Goal: Information Seeking & Learning: Learn about a topic

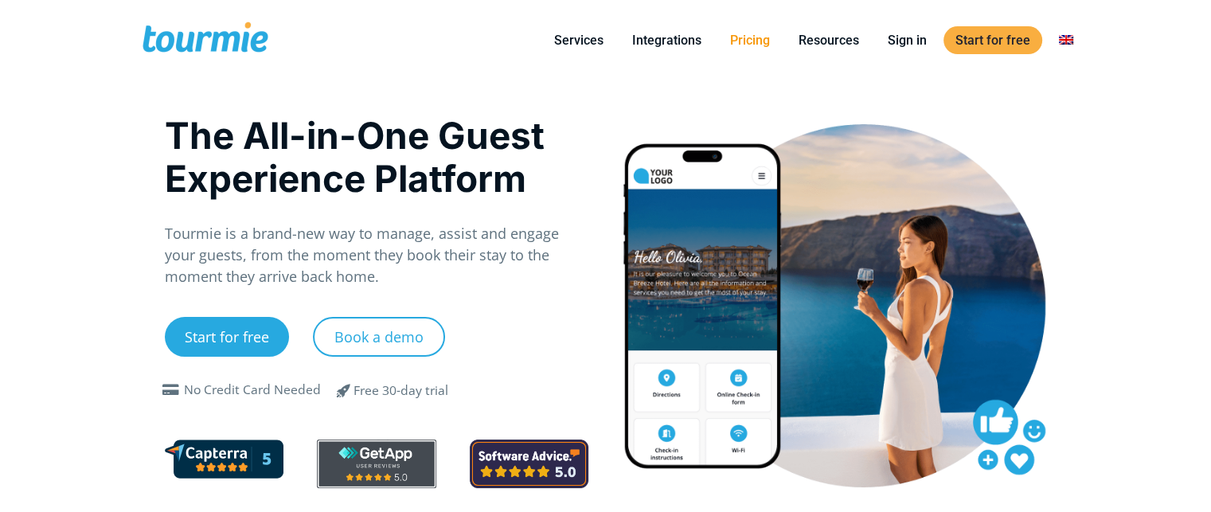
click at [756, 43] on link "Pricing" at bounding box center [750, 40] width 64 height 20
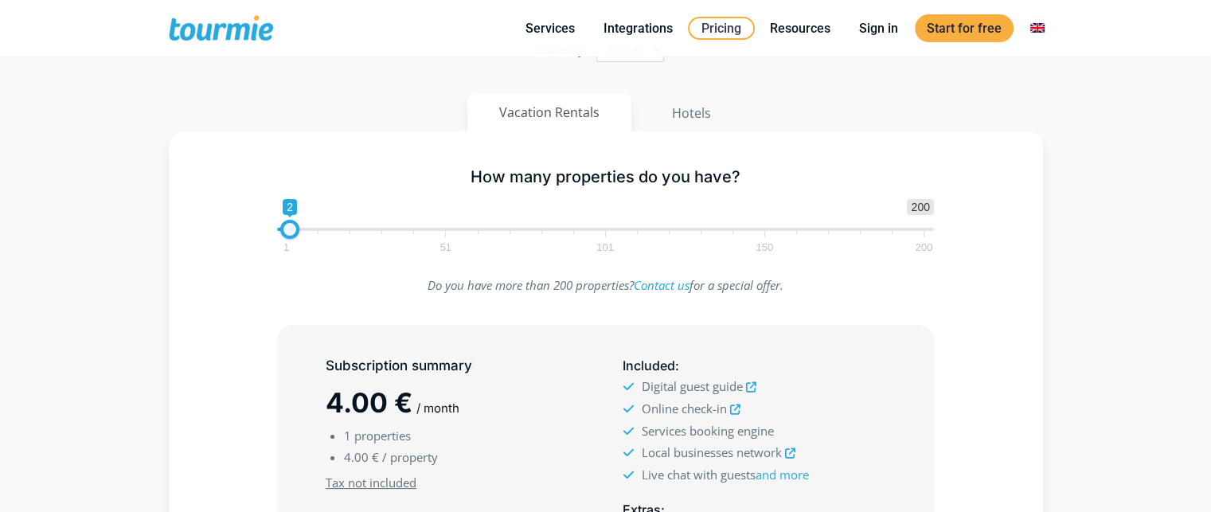
type input "3"
click at [299, 229] on span at bounding box center [292, 229] width 19 height 19
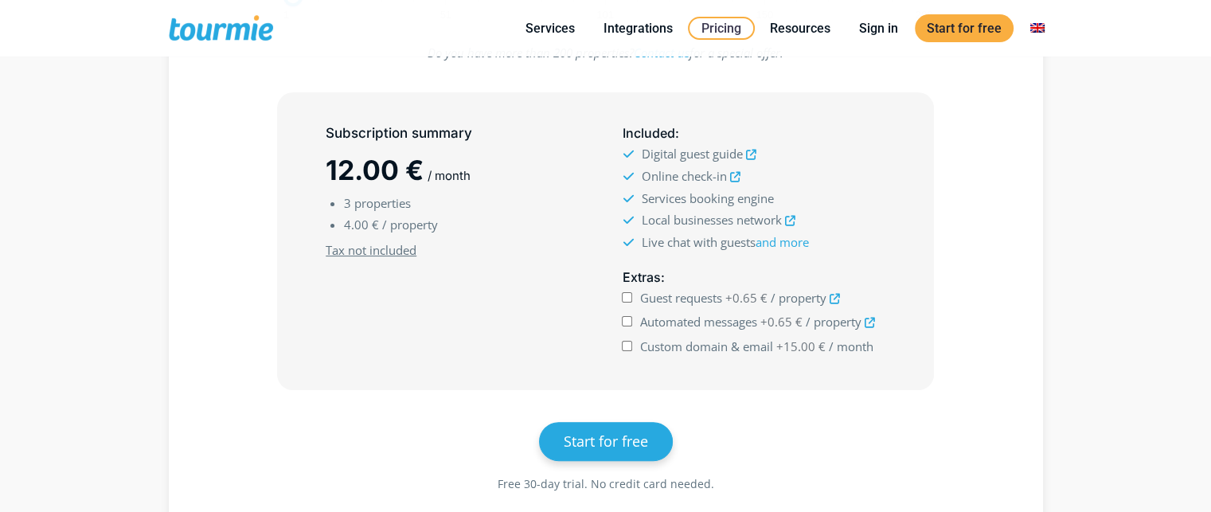
scroll to position [399, 0]
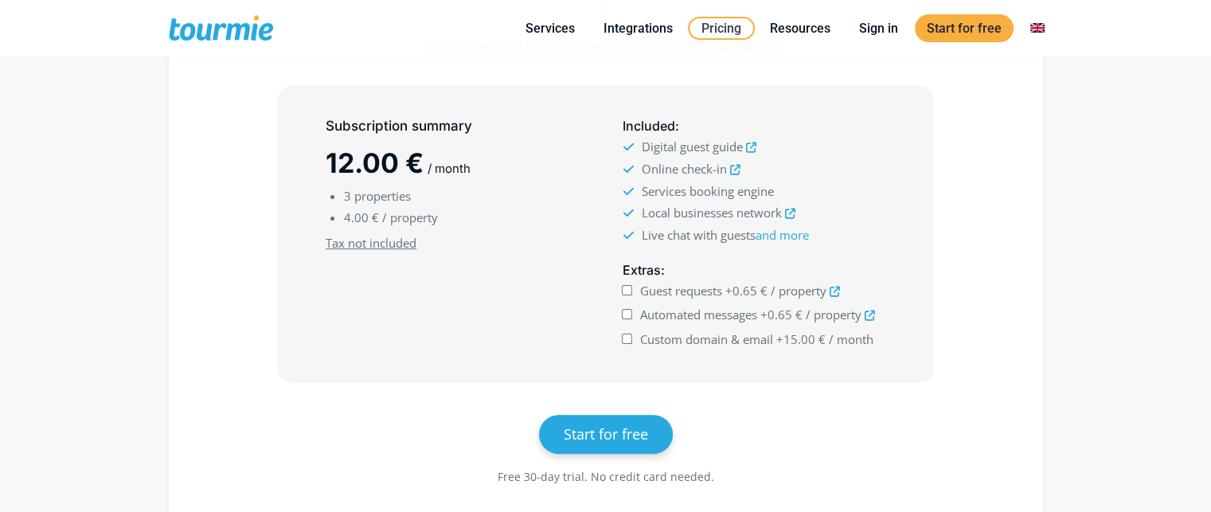
click at [627, 288] on input "Guest requests +0.65 € / property" at bounding box center [627, 290] width 10 height 10
checkbox input "true"
click at [627, 312] on input "Automated messages +0.65 € / property" at bounding box center [627, 314] width 10 height 10
checkbox input "true"
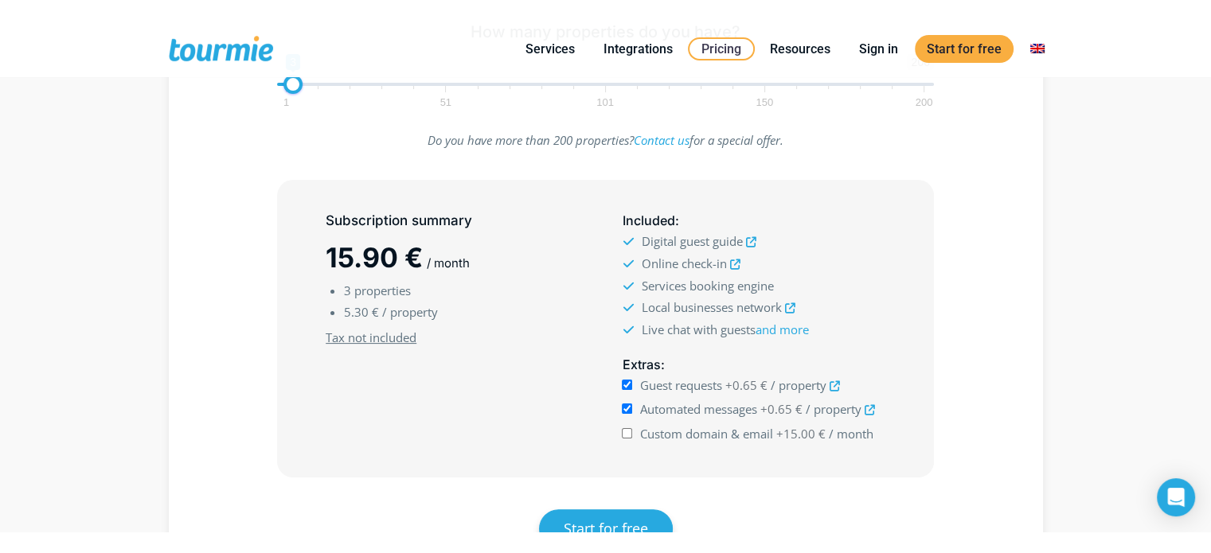
scroll to position [322, 0]
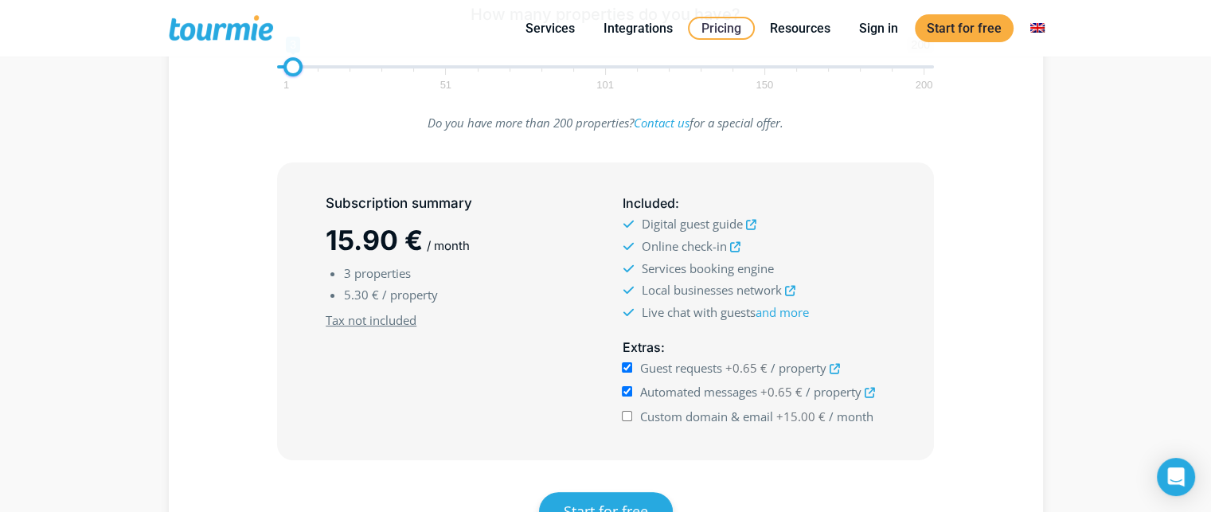
click at [631, 413] on input "Custom domain & email +15.00 € / month" at bounding box center [627, 416] width 10 height 10
click at [627, 411] on input "Custom domain & email +15.00 € / month" at bounding box center [627, 416] width 10 height 10
click at [627, 417] on input "Custom domain & email +15.00 € / month" at bounding box center [627, 416] width 10 height 10
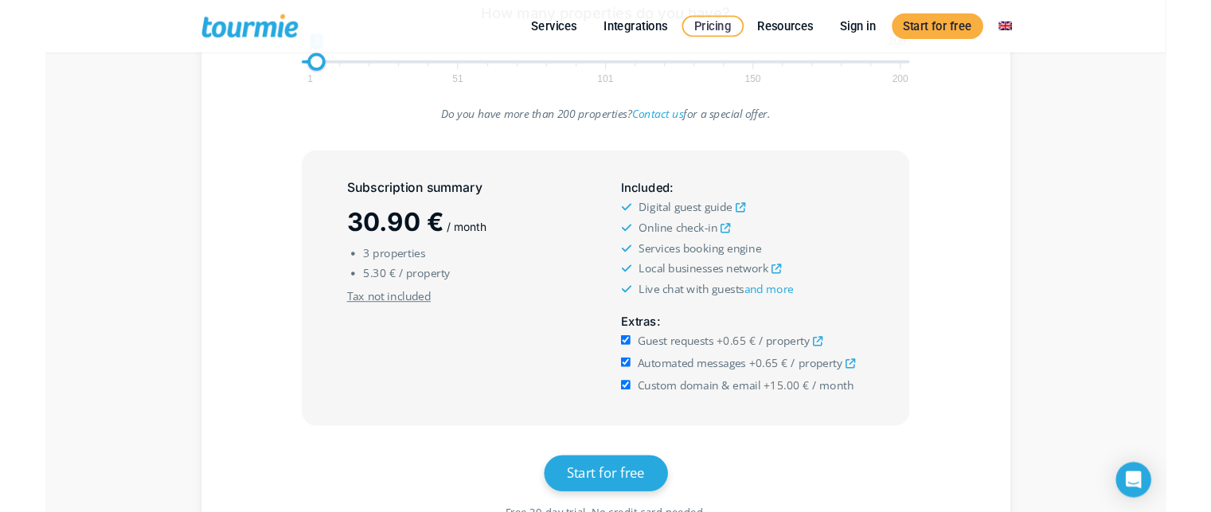
scroll to position [402, 0]
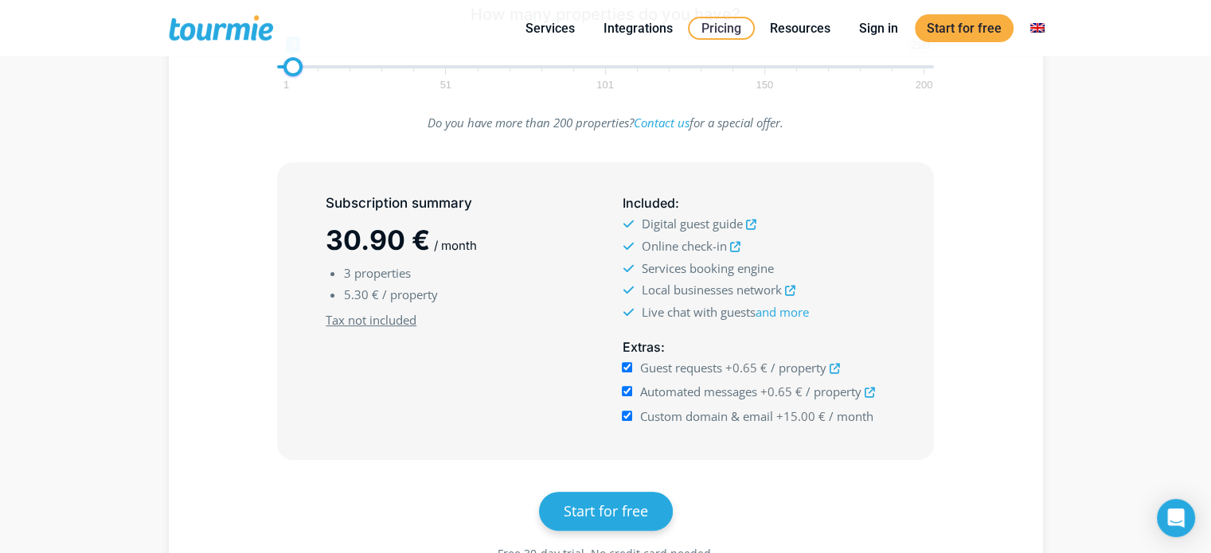
click at [622, 413] on input "Custom domain & email +15.00 € / month" at bounding box center [627, 416] width 10 height 10
checkbox input "false"
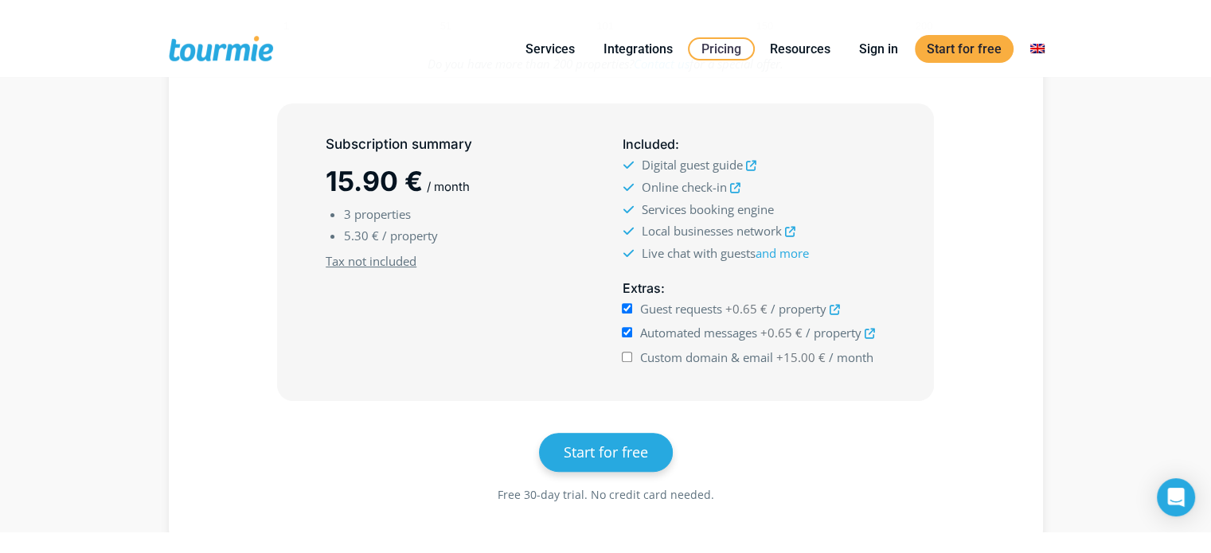
scroll to position [483, 0]
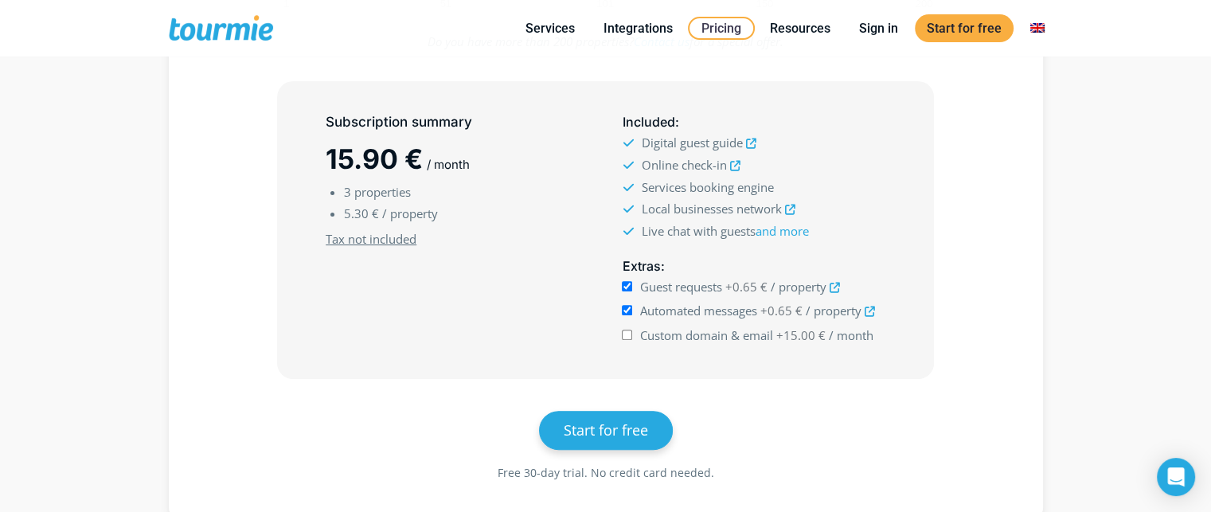
click at [634, 312] on div "Automated messages +0.65 € / property" at bounding box center [753, 311] width 263 height 22
click at [625, 308] on input "Automated messages +0.65 € / property" at bounding box center [627, 310] width 10 height 10
checkbox input "false"
click at [629, 289] on input "Guest requests +0.65 € / property" at bounding box center [627, 286] width 10 height 10
drag, startPoint x: 346, startPoint y: 158, endPoint x: 359, endPoint y: 158, distance: 12.8
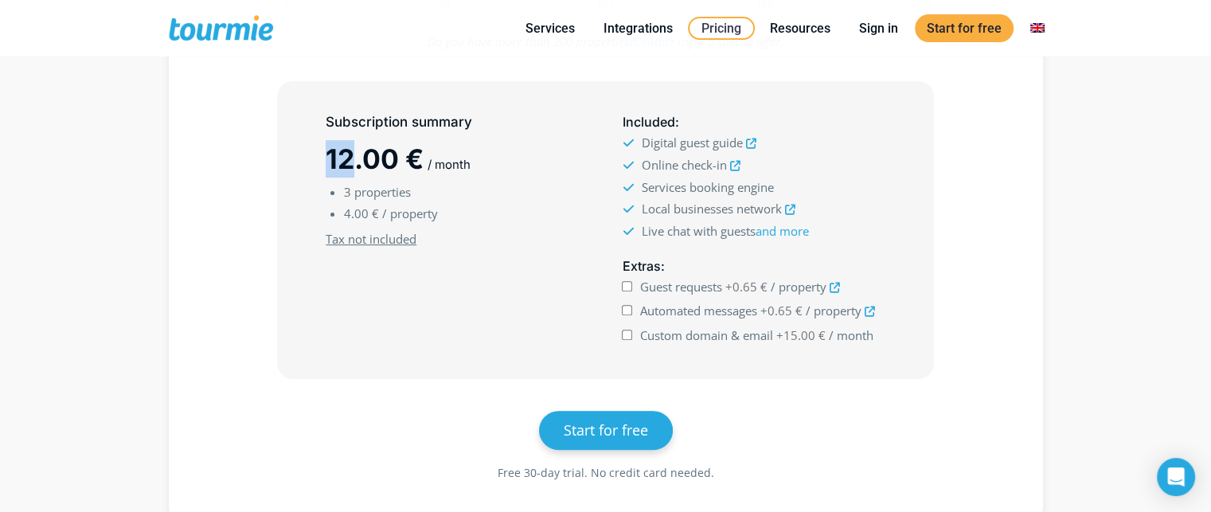
click at [358, 158] on span "12.00 €" at bounding box center [375, 159] width 98 height 33
click at [367, 162] on span "12.00 €" at bounding box center [375, 159] width 98 height 33
drag, startPoint x: 642, startPoint y: 139, endPoint x: 742, endPoint y: 139, distance: 100.3
click at [742, 139] on span "Digital guest guide" at bounding box center [691, 143] width 101 height 16
drag, startPoint x: 639, startPoint y: 162, endPoint x: 701, endPoint y: 151, distance: 62.3
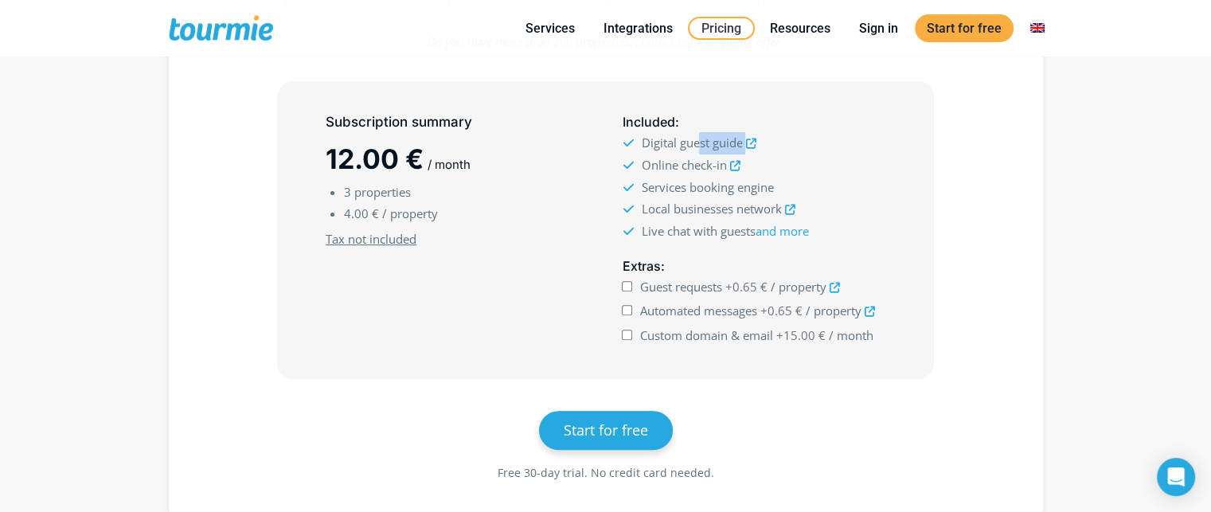
click at [701, 151] on ul "Digital guest guide Online check-in Services booking engine Local businesses ne…" at bounding box center [753, 187] width 263 height 110
click at [618, 285] on div "Extras : Guest requests +0.65 € / property" at bounding box center [753, 302] width 296 height 104
click at [623, 285] on input "Guest requests +0.65 € / property" at bounding box center [627, 286] width 10 height 10
checkbox input "true"
click at [624, 307] on input "Automated messages +0.65 € / property" at bounding box center [627, 310] width 10 height 10
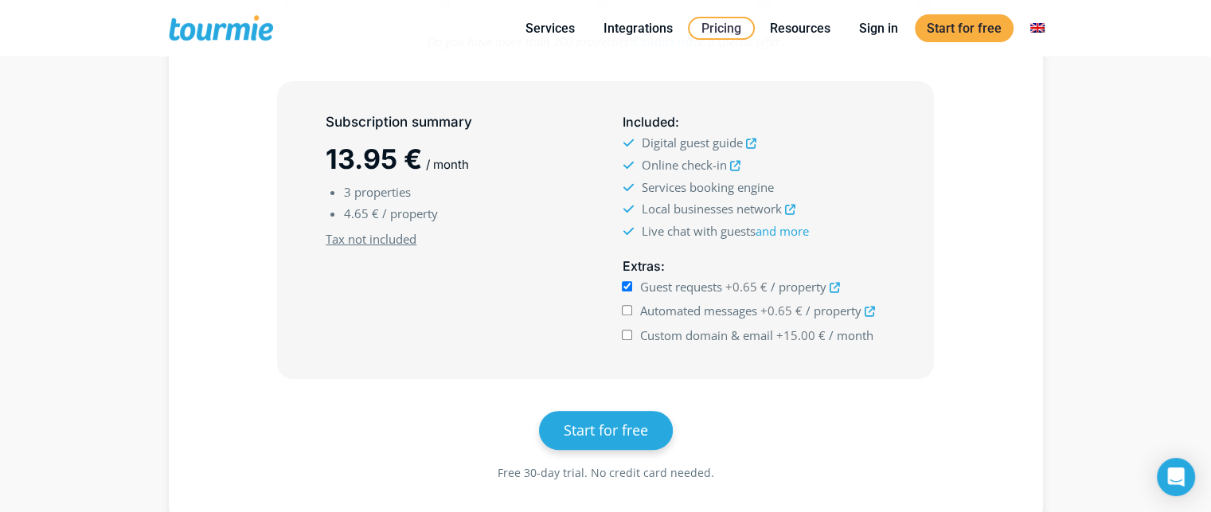
checkbox input "true"
click at [624, 289] on input "Guest requests +0.65 € / property" at bounding box center [627, 286] width 10 height 10
checkbox input "false"
click at [627, 308] on input "Automated messages +0.65 € / property" at bounding box center [627, 310] width 10 height 10
checkbox input "false"
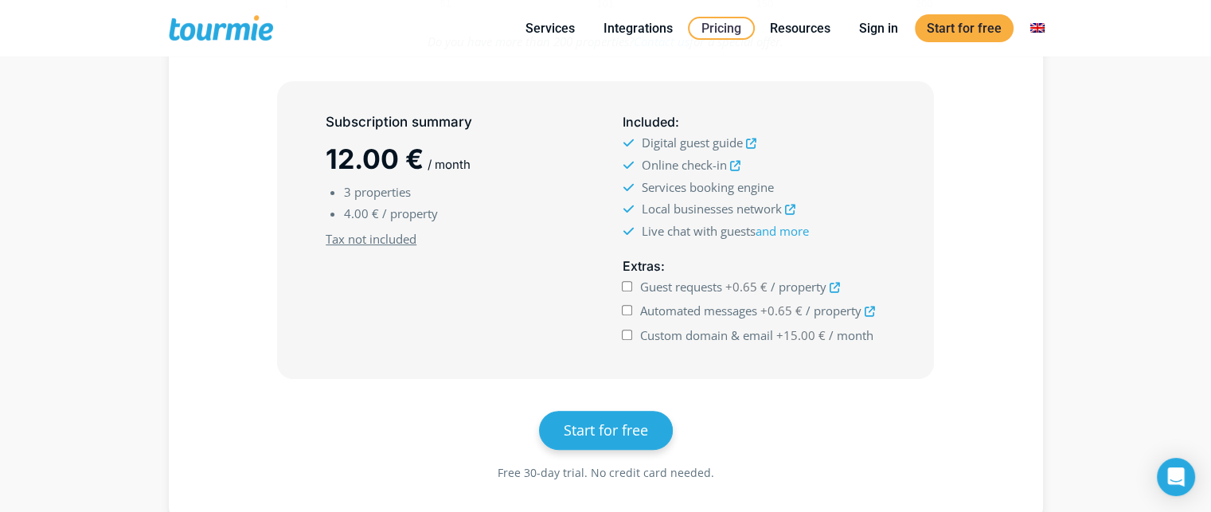
click at [625, 287] on input "Guest requests +0.65 € / property" at bounding box center [627, 286] width 10 height 10
checkbox input "true"
click at [627, 309] on input "Automated messages +0.65 € / property" at bounding box center [627, 310] width 10 height 10
checkbox input "true"
click at [631, 335] on input "Custom domain & email +15.00 € / month" at bounding box center [627, 335] width 10 height 10
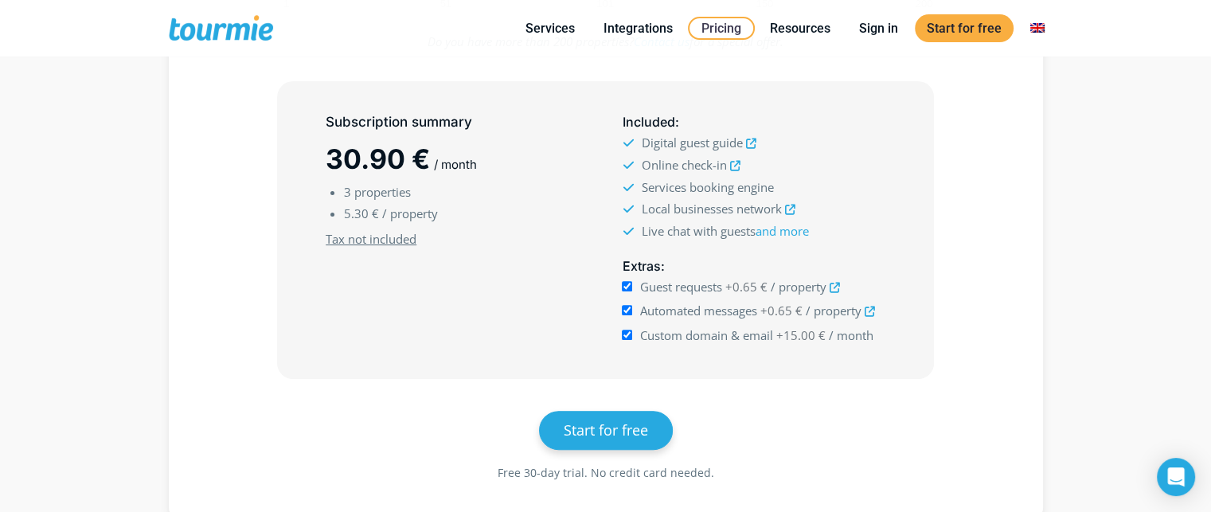
click at [627, 335] on input "Custom domain & email +15.00 € / month" at bounding box center [627, 335] width 10 height 10
checkbox input "false"
click at [625, 308] on input "Automated messages +0.65 € / property" at bounding box center [627, 310] width 10 height 10
checkbox input "false"
click at [627, 288] on input "Guest requests +0.65 € / property" at bounding box center [627, 286] width 10 height 10
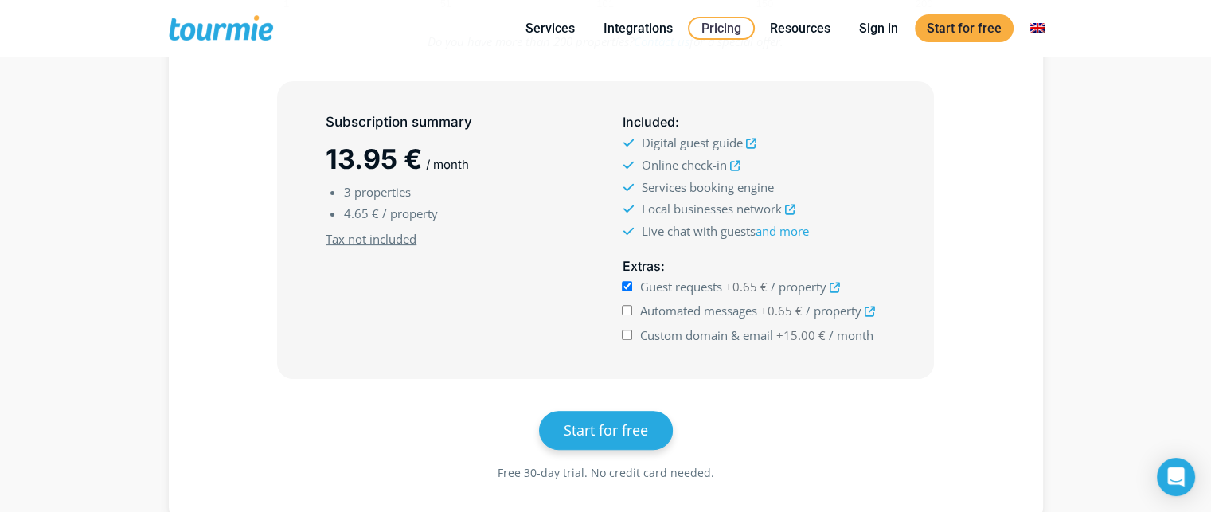
checkbox input "false"
drag, startPoint x: 330, startPoint y: 158, endPoint x: 484, endPoint y: 152, distance: 154.6
click at [484, 152] on h2 "12.00 € / month" at bounding box center [457, 158] width 263 height 37
click at [528, 221] on li "4.00 € / property" at bounding box center [466, 213] width 245 height 21
